Goal: Information Seeking & Learning: Learn about a topic

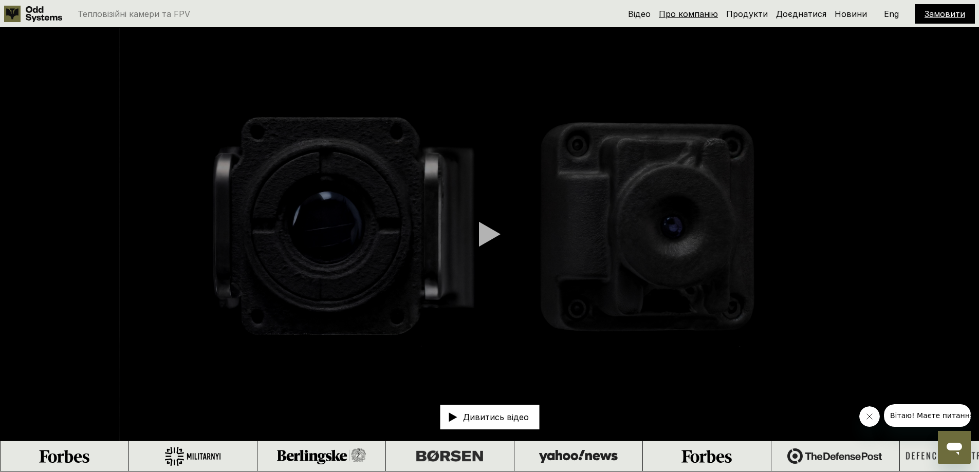
click at [687, 14] on link "Про компанію" at bounding box center [688, 14] width 59 height 10
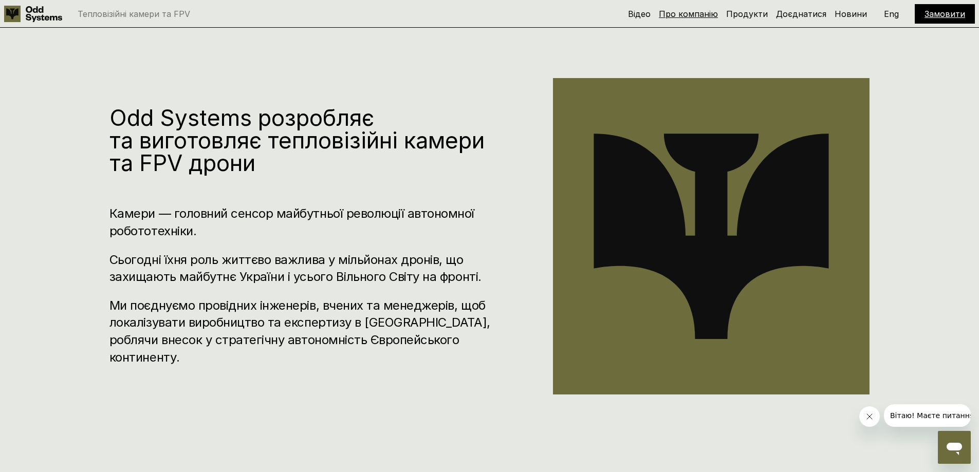
scroll to position [472, 0]
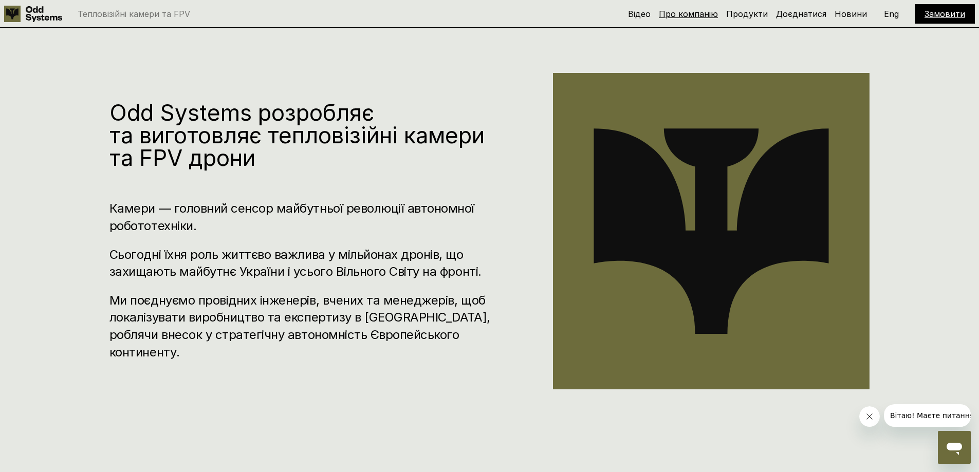
click at [687, 14] on link "Про компанію" at bounding box center [688, 14] width 59 height 10
click at [759, 16] on link "Продукти" at bounding box center [747, 14] width 42 height 10
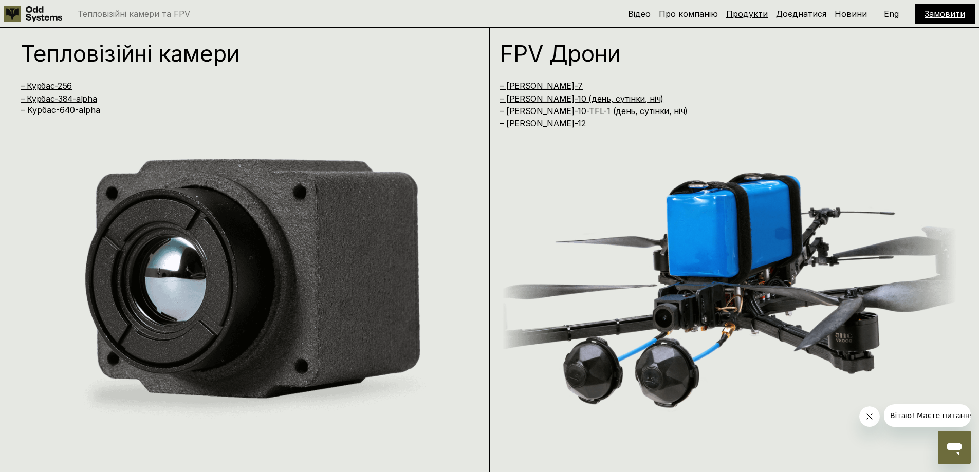
scroll to position [944, 0]
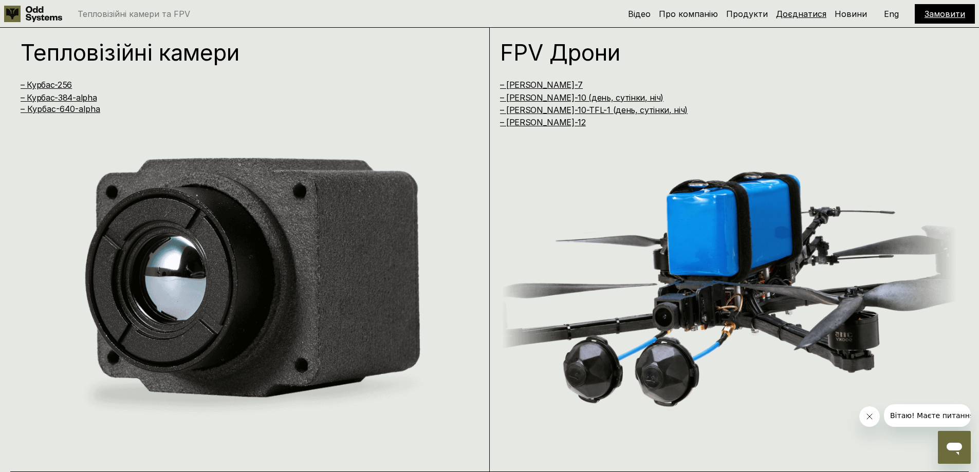
click at [804, 15] on link "Доєднатися" at bounding box center [801, 14] width 50 height 10
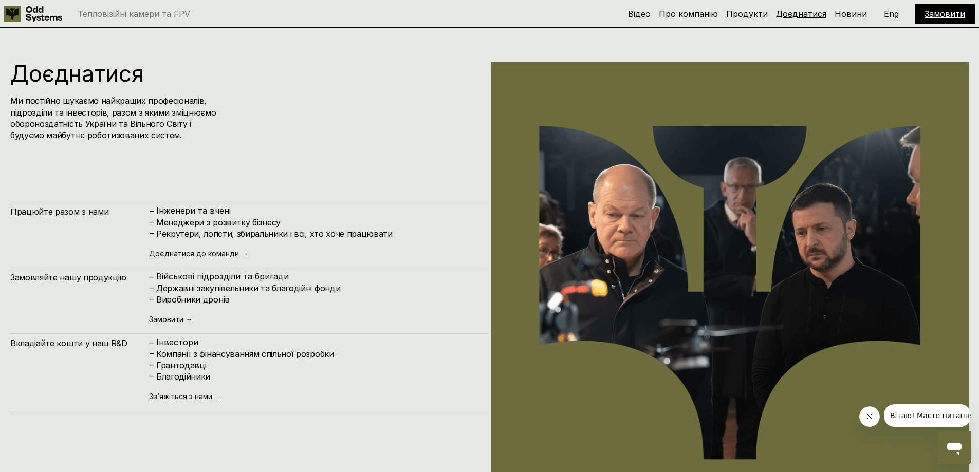
scroll to position [4723, 0]
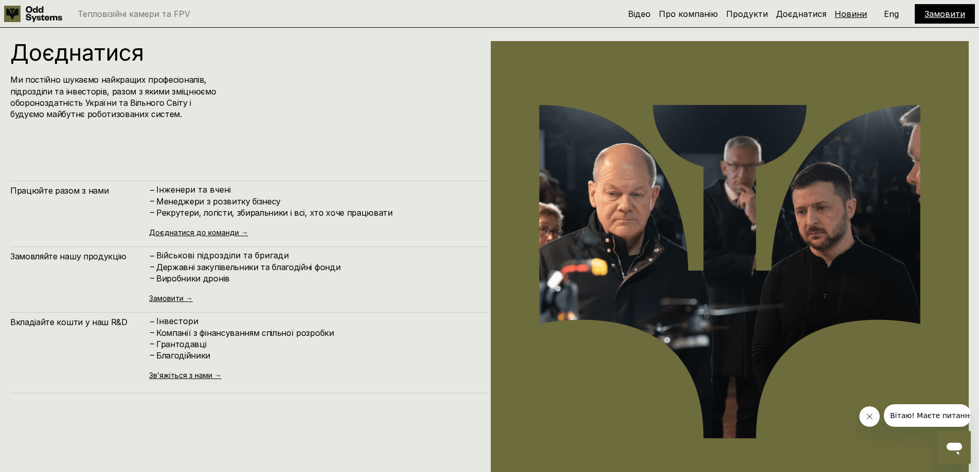
click at [845, 14] on link "Новини" at bounding box center [851, 14] width 32 height 10
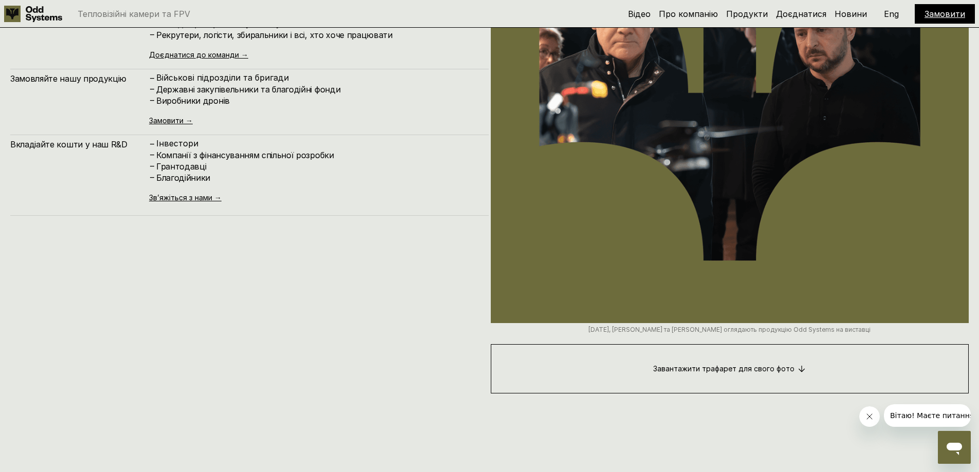
scroll to position [4886, 0]
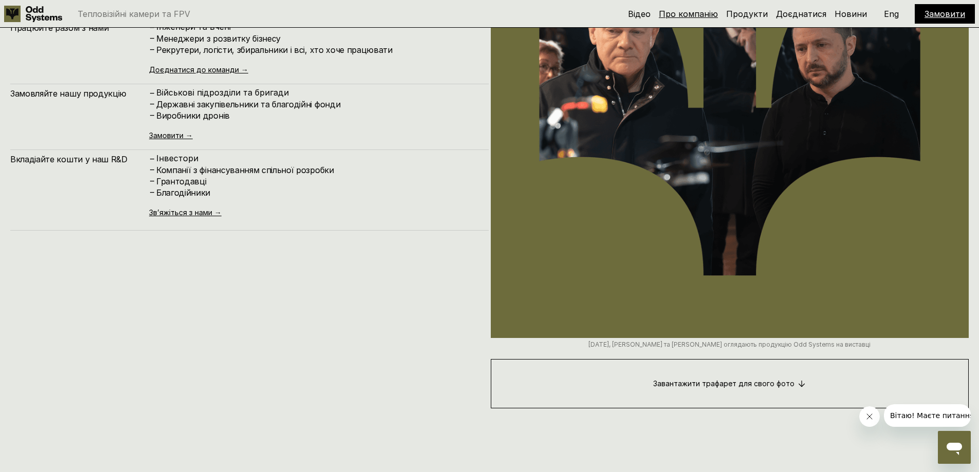
click at [693, 13] on link "Про компанію" at bounding box center [688, 14] width 59 height 10
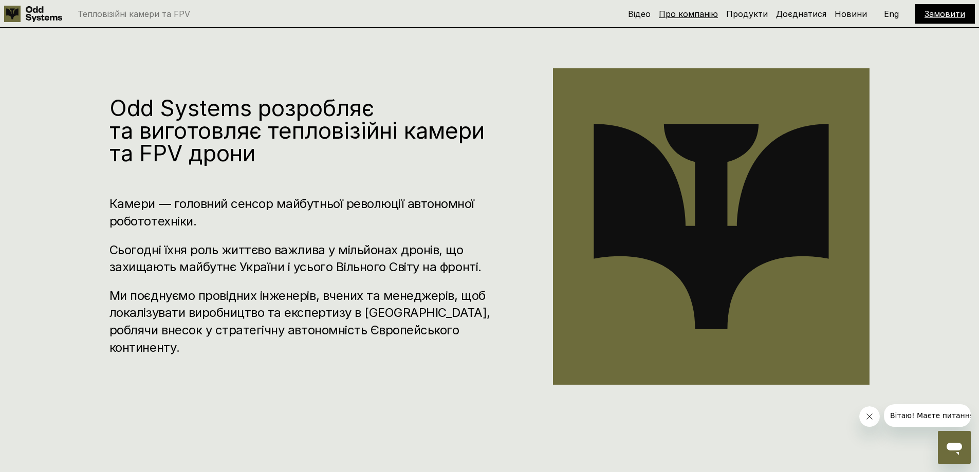
scroll to position [472, 0]
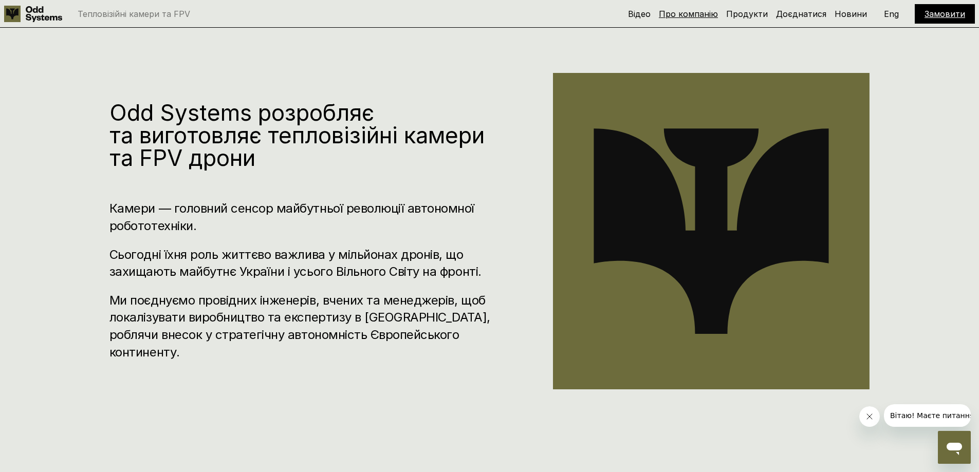
click at [693, 13] on link "Про компанію" at bounding box center [688, 14] width 59 height 10
click at [645, 15] on link "Відео" at bounding box center [639, 14] width 23 height 10
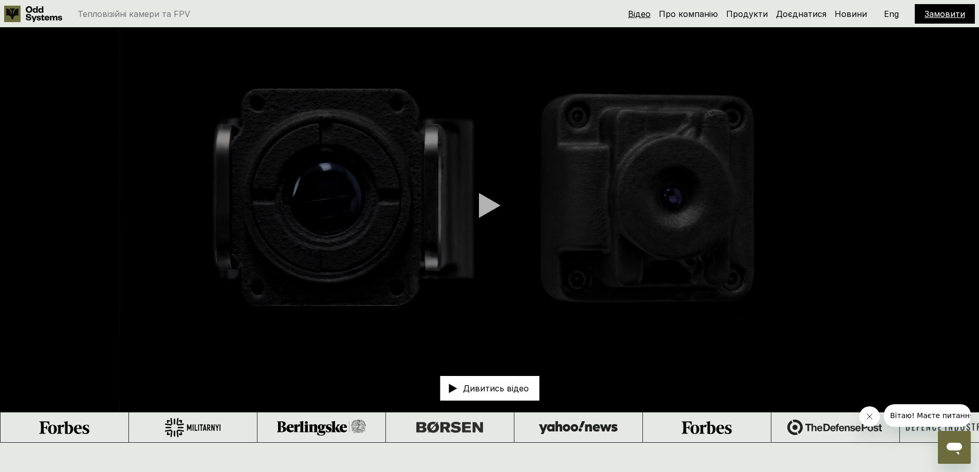
scroll to position [28, 0]
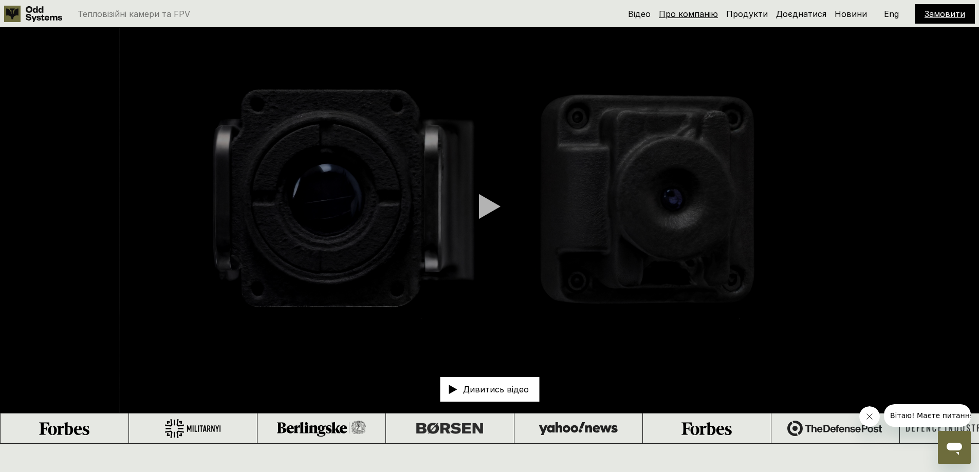
click at [686, 15] on link "Про компанію" at bounding box center [688, 14] width 59 height 10
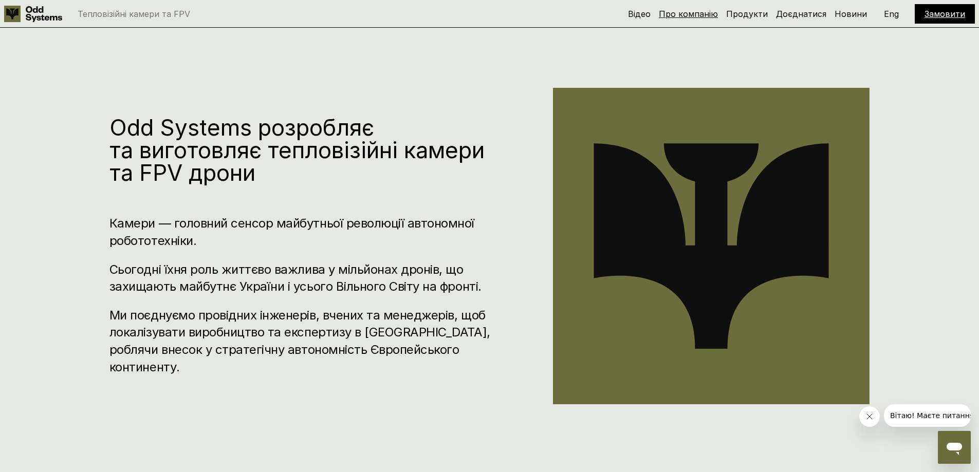
scroll to position [472, 0]
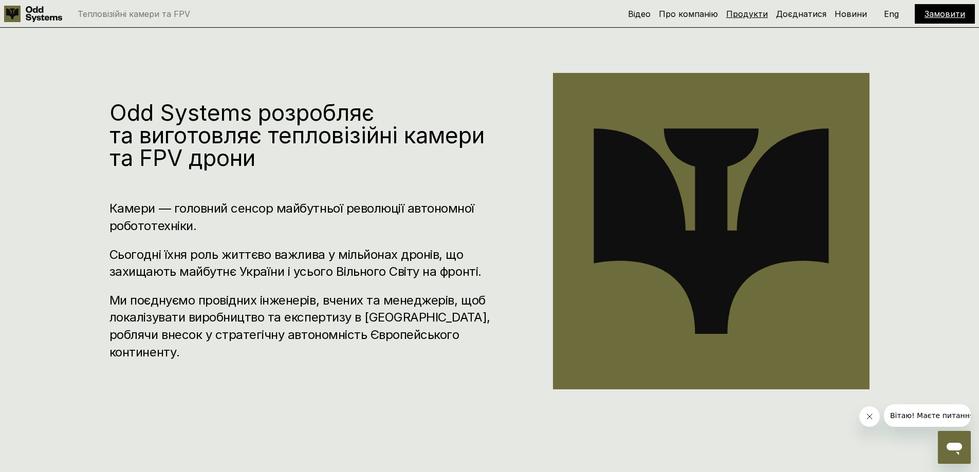
click at [750, 14] on link "Продукти" at bounding box center [747, 14] width 42 height 10
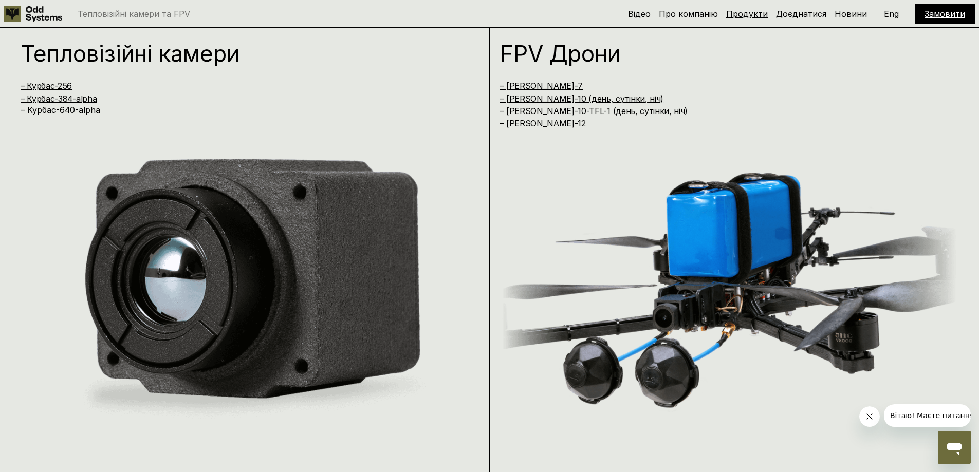
scroll to position [944, 0]
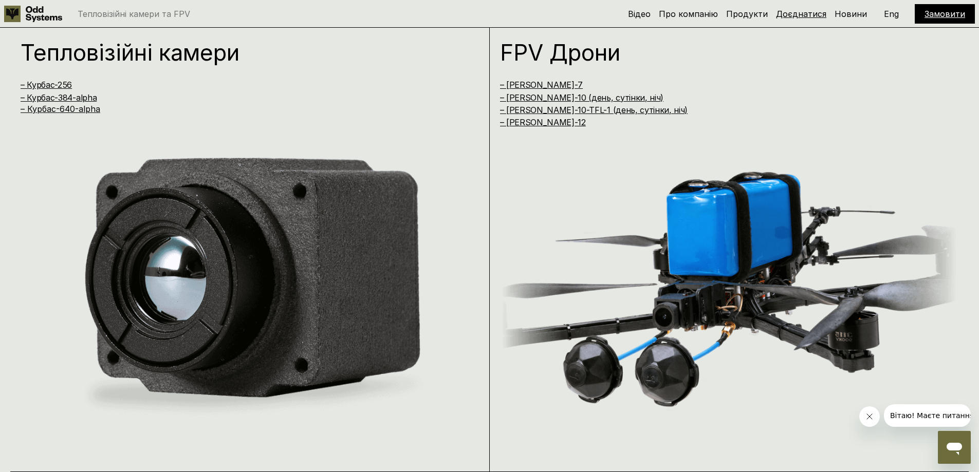
click at [795, 12] on link "Доєднатися" at bounding box center [801, 14] width 50 height 10
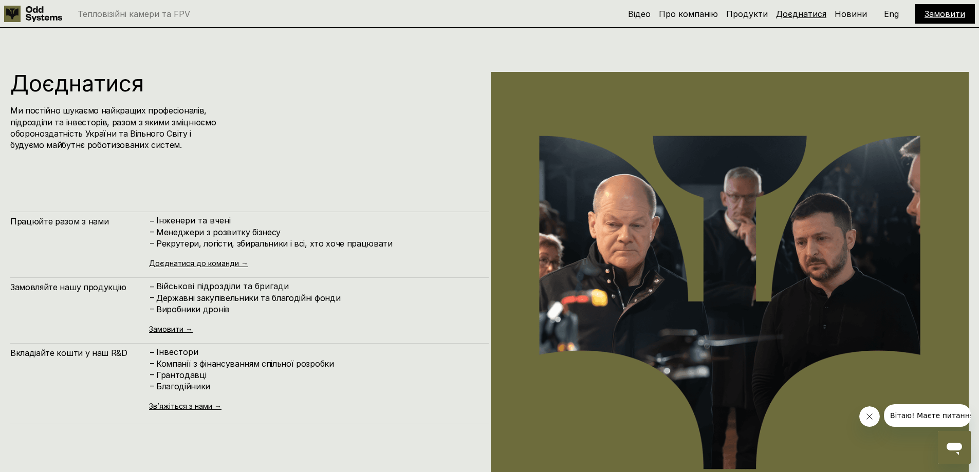
scroll to position [4723, 0]
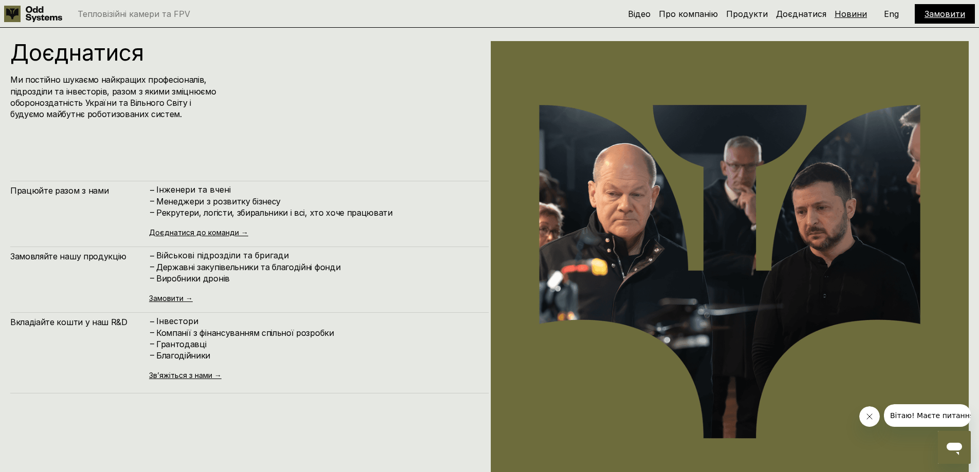
click at [844, 11] on link "Новини" at bounding box center [851, 14] width 32 height 10
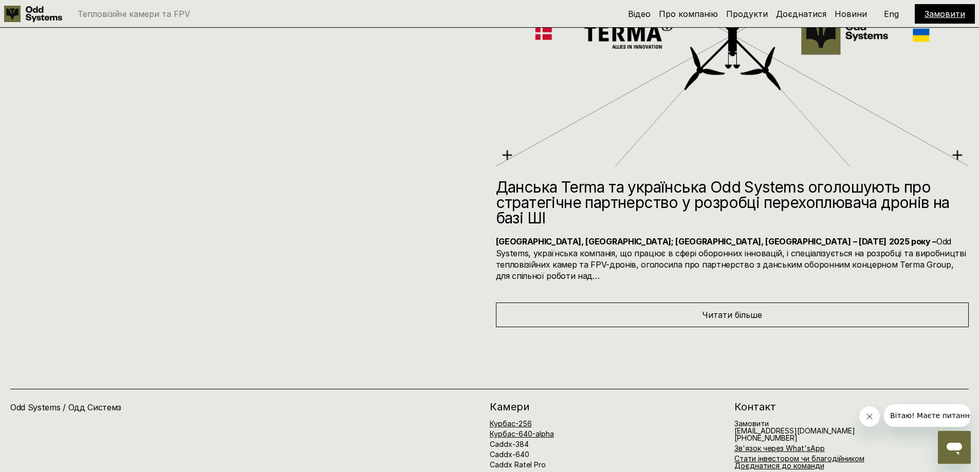
scroll to position [5490, 0]
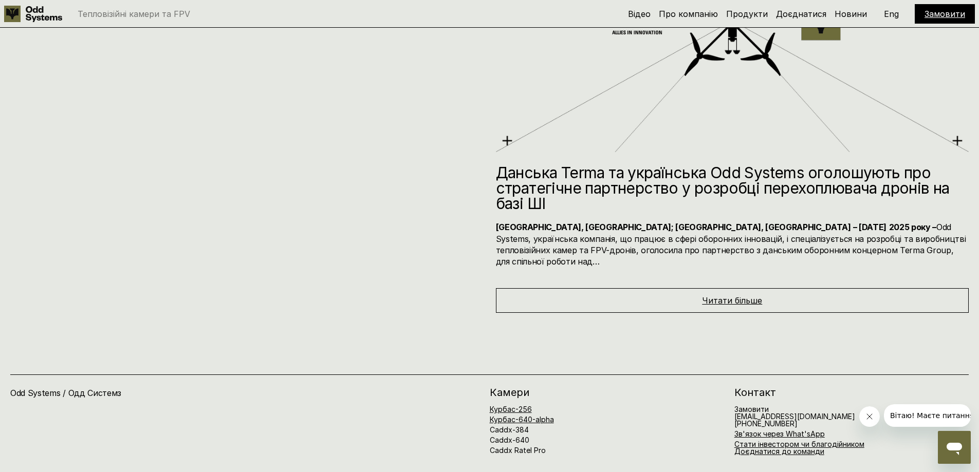
click at [724, 296] on span "Читати більше" at bounding box center [732, 301] width 60 height 10
